Goal: Task Accomplishment & Management: Use online tool/utility

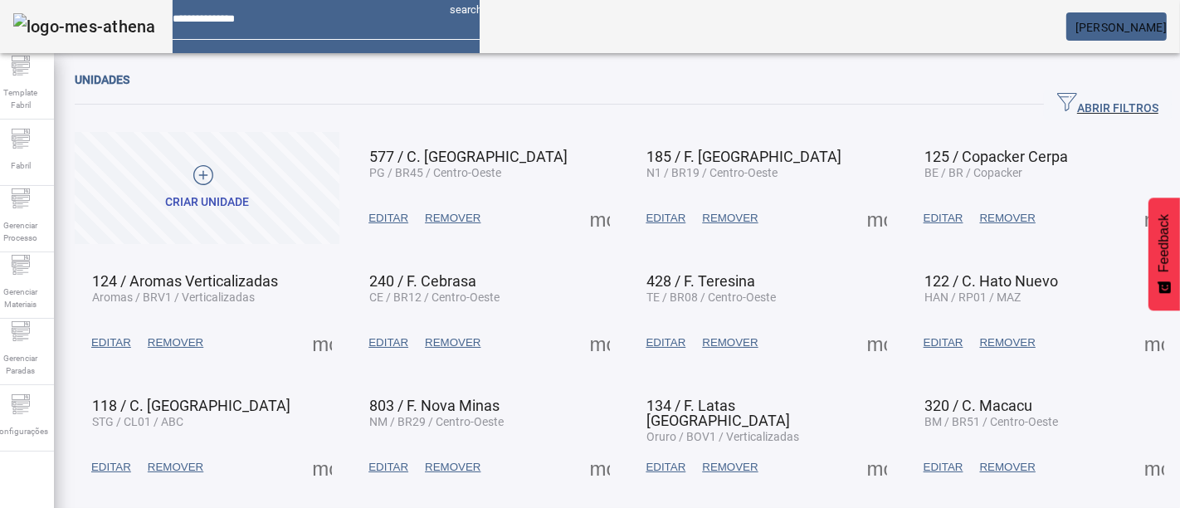
click at [865, 221] on span at bounding box center [877, 218] width 40 height 40
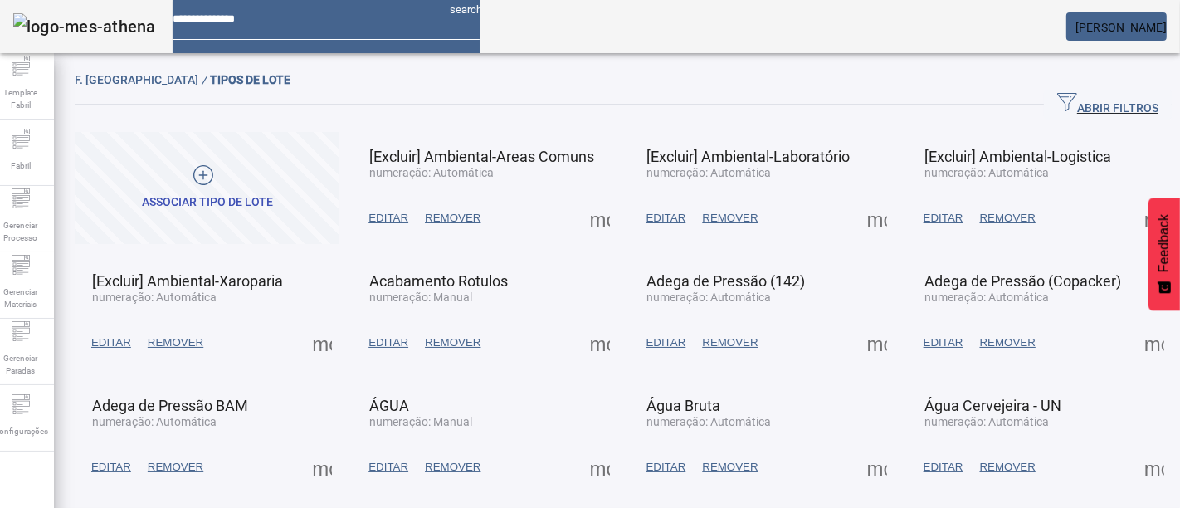
click at [400, 213] on span "EDITAR" at bounding box center [388, 218] width 40 height 17
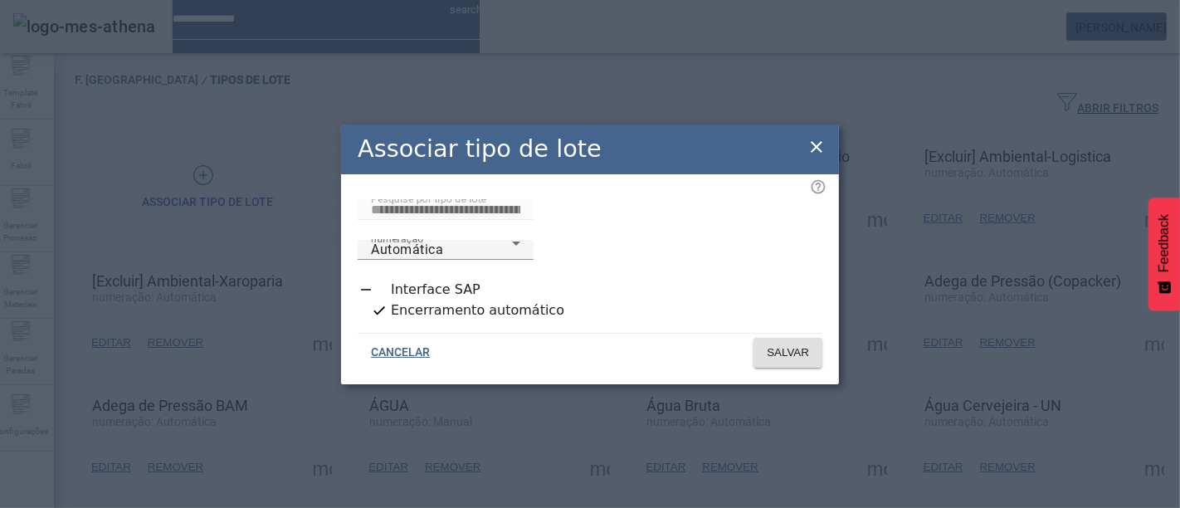
click at [817, 157] on icon at bounding box center [816, 147] width 20 height 20
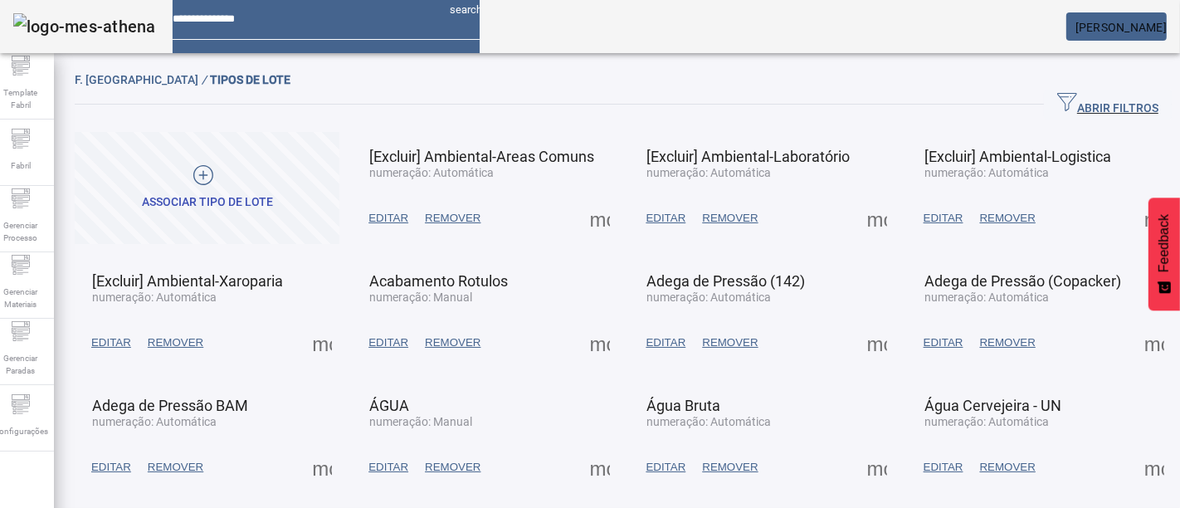
click at [584, 212] on span at bounding box center [600, 218] width 40 height 40
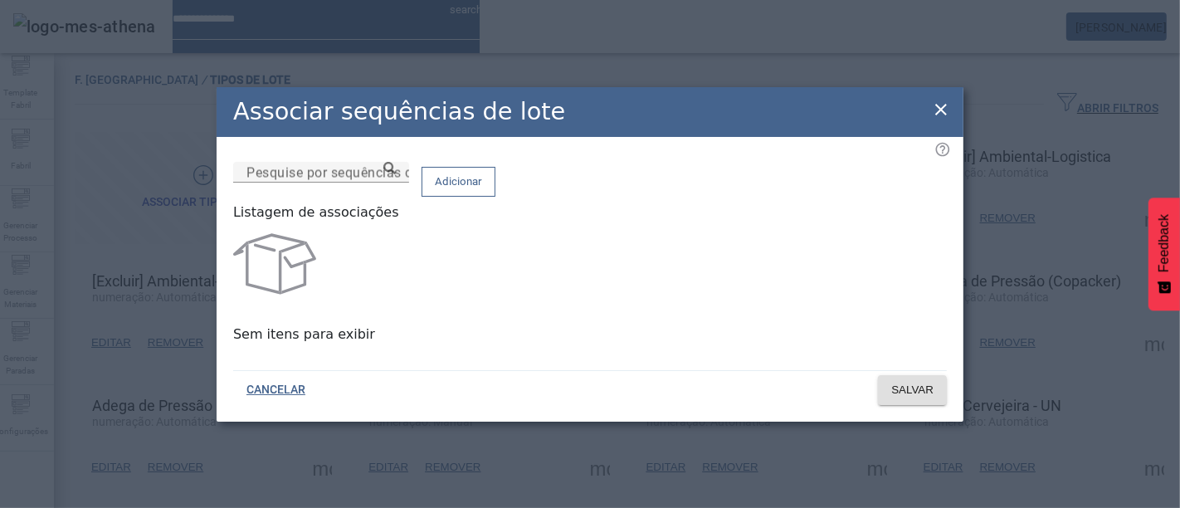
click at [938, 109] on icon at bounding box center [941, 110] width 12 height 12
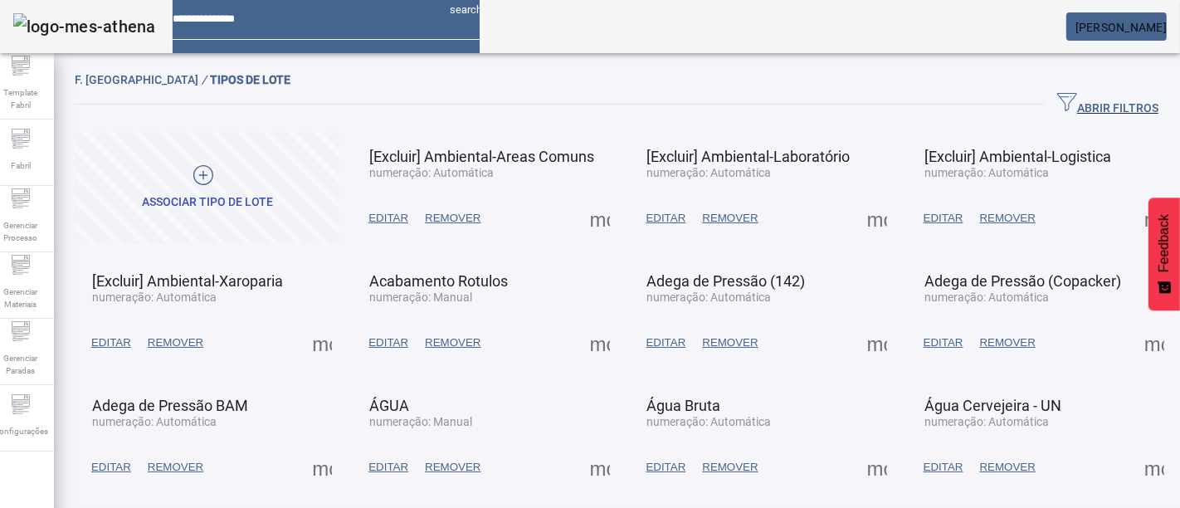
scroll to position [88, 0]
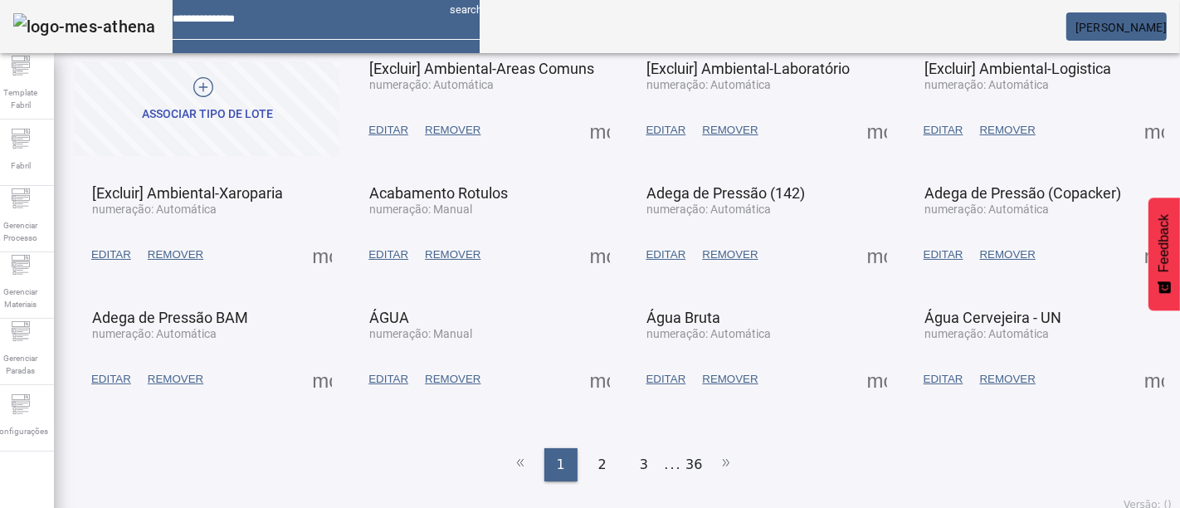
click at [857, 247] on span at bounding box center [877, 255] width 40 height 40
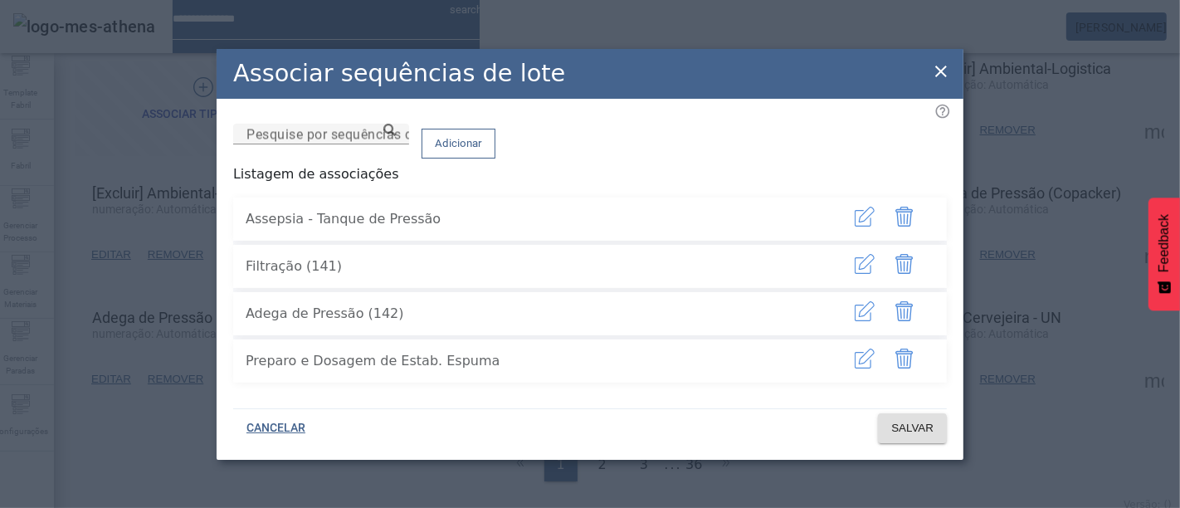
click at [859, 219] on span "button" at bounding box center [864, 219] width 40 height 40
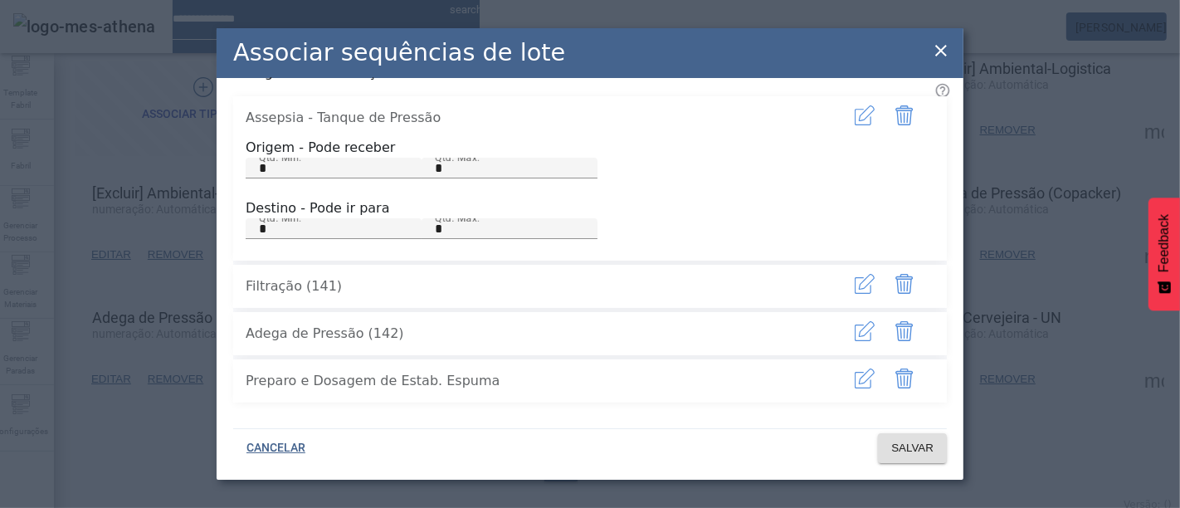
scroll to position [151, 0]
click at [934, 55] on icon at bounding box center [941, 51] width 20 height 20
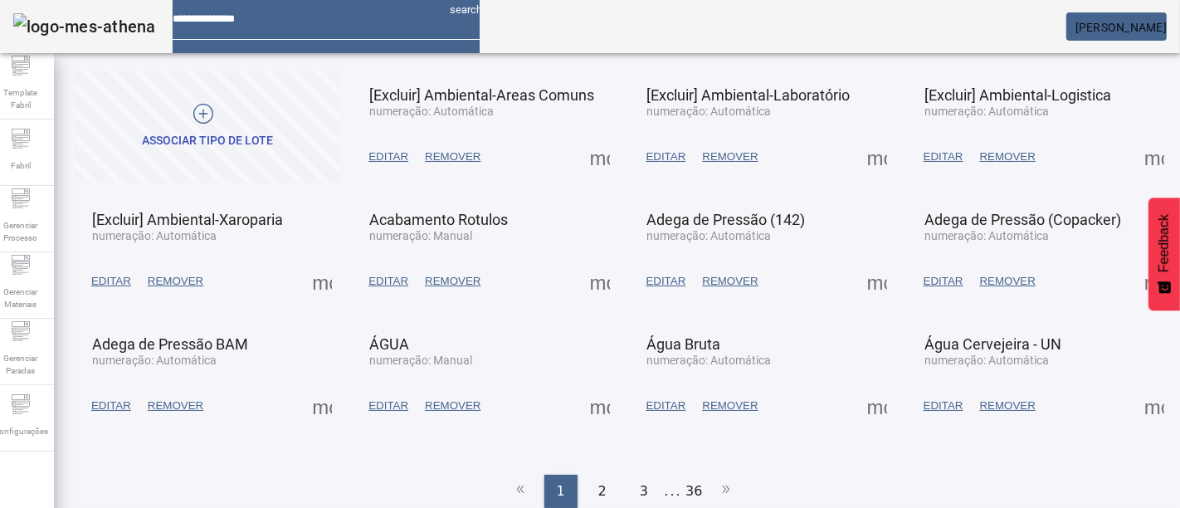
scroll to position [88, 0]
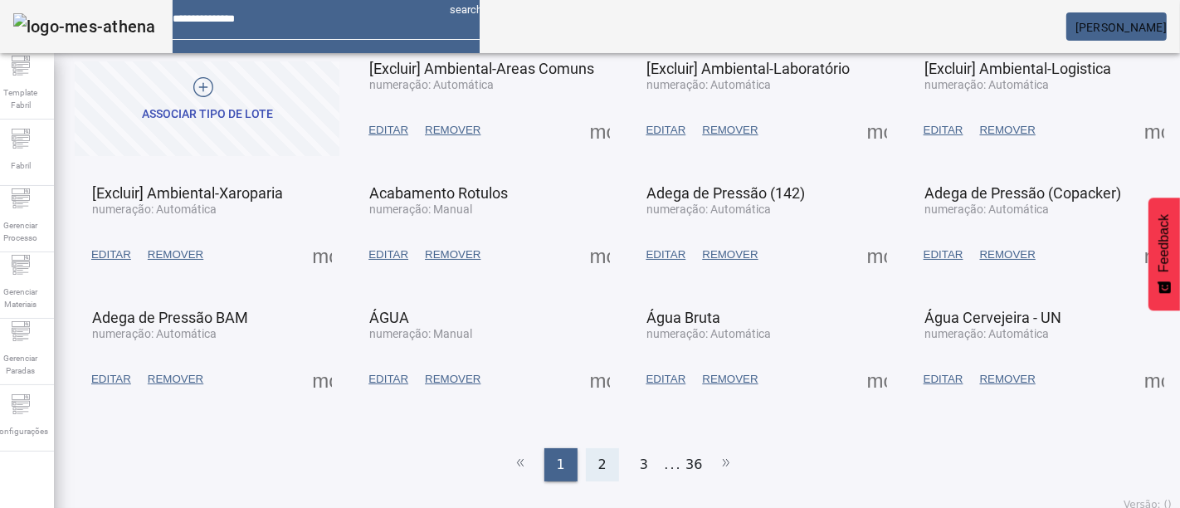
click at [598, 458] on span "2" at bounding box center [602, 465] width 8 height 20
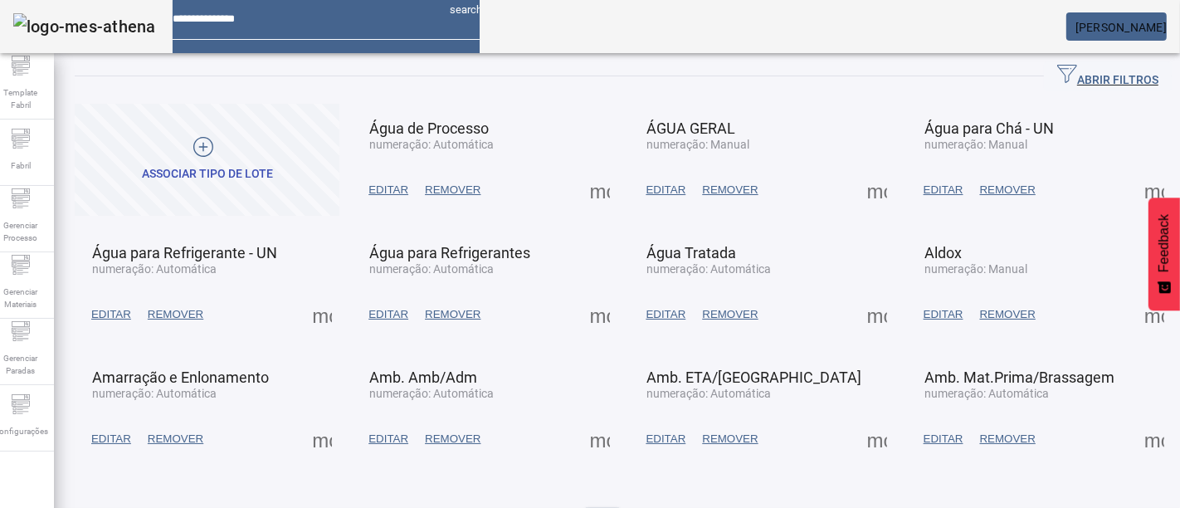
scroll to position [0, 0]
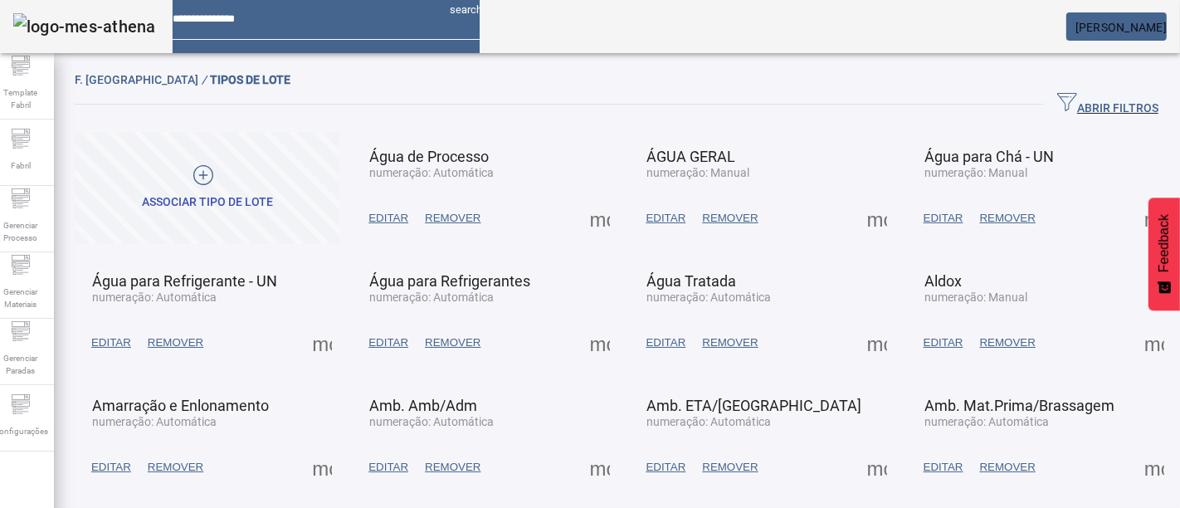
click at [1044, 107] on span "button" at bounding box center [1108, 105] width 128 height 40
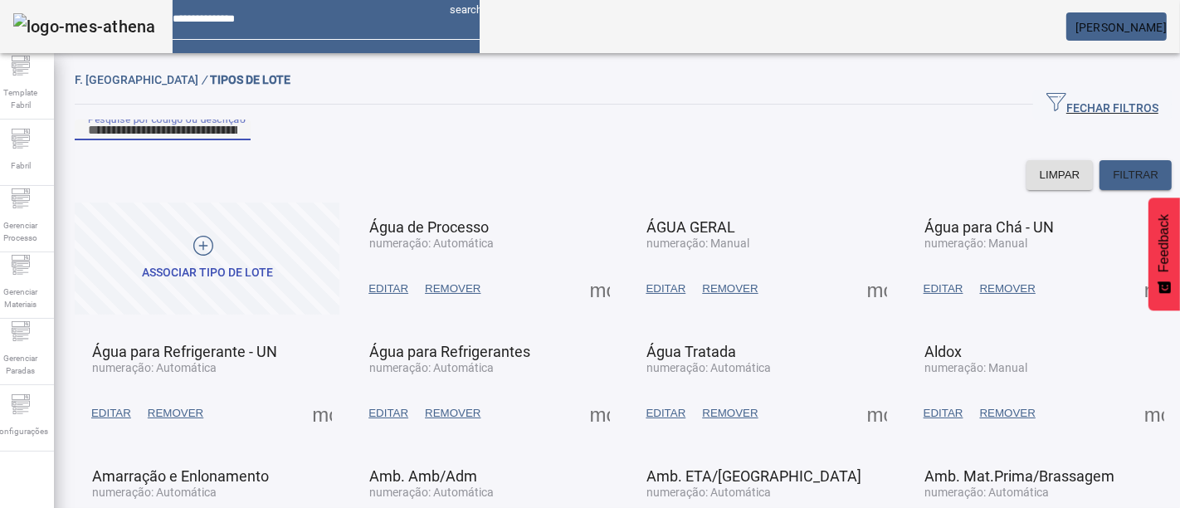
click at [237, 140] on input "Pesquise por código ou descrição" at bounding box center [162, 130] width 149 height 20
type input "*******"
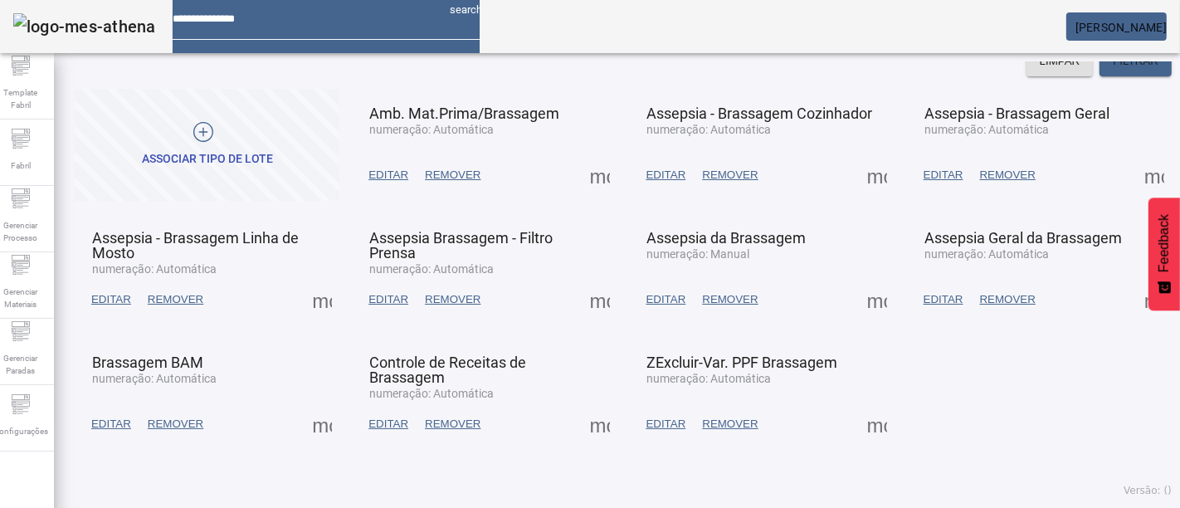
scroll to position [137, 0]
click at [583, 425] on span at bounding box center [600, 424] width 40 height 40
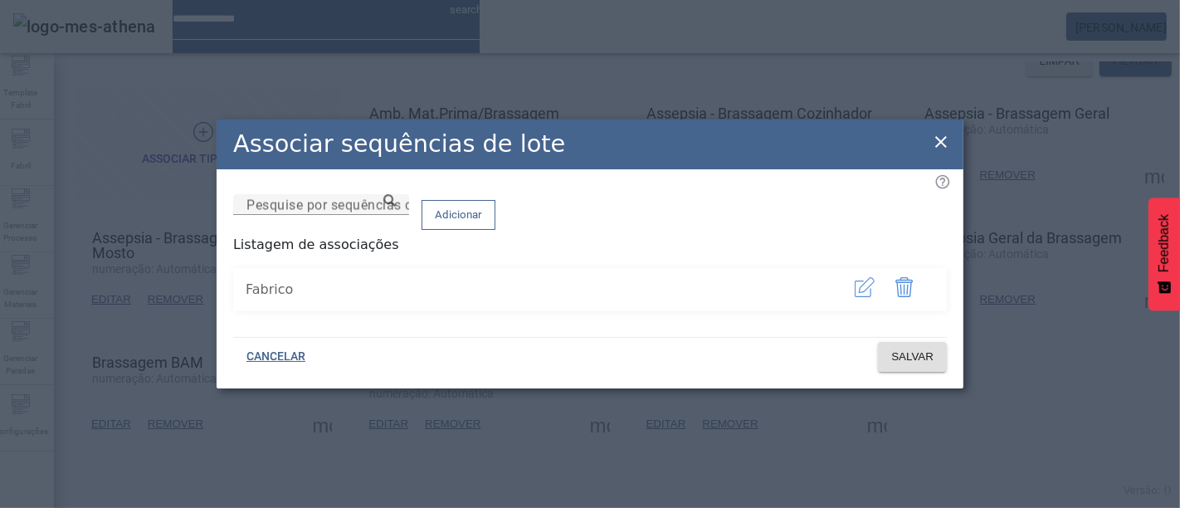
click at [946, 136] on icon at bounding box center [941, 142] width 12 height 12
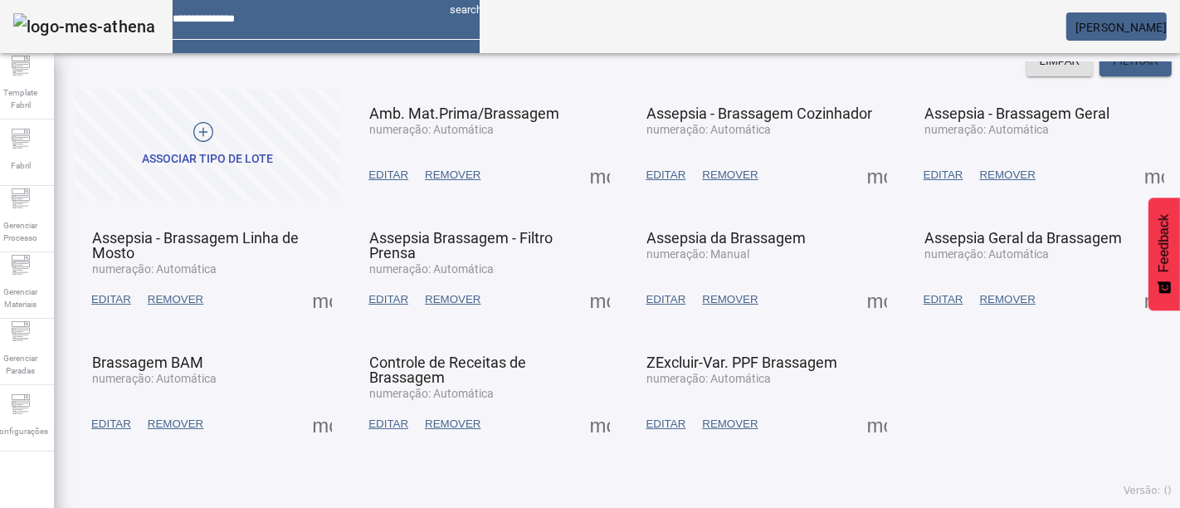
scroll to position [0, 0]
